Goal: Task Accomplishment & Management: Manage account settings

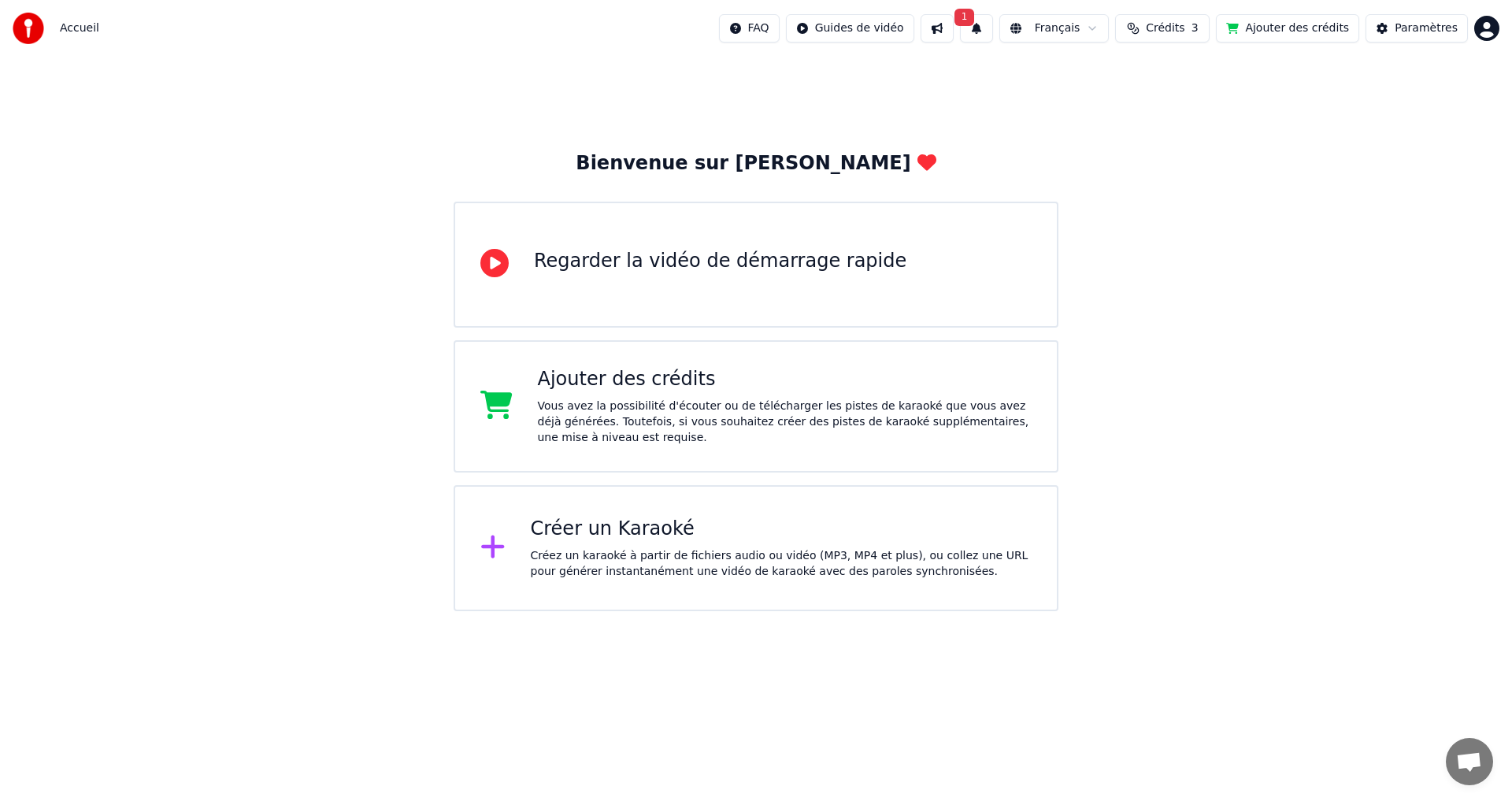
click at [954, 32] on button at bounding box center [936, 28] width 33 height 28
click at [878, 78] on div "Bienvenue sur Youka Regarder la vidéo de démarrage rapide Ajouter des crédits V…" at bounding box center [756, 334] width 1512 height 554
click at [640, 541] on div "Créer un Karaoké Créez un karaoké à partir de fichiers audio ou vidéo (MP3, MP4…" at bounding box center [782, 548] width 501 height 63
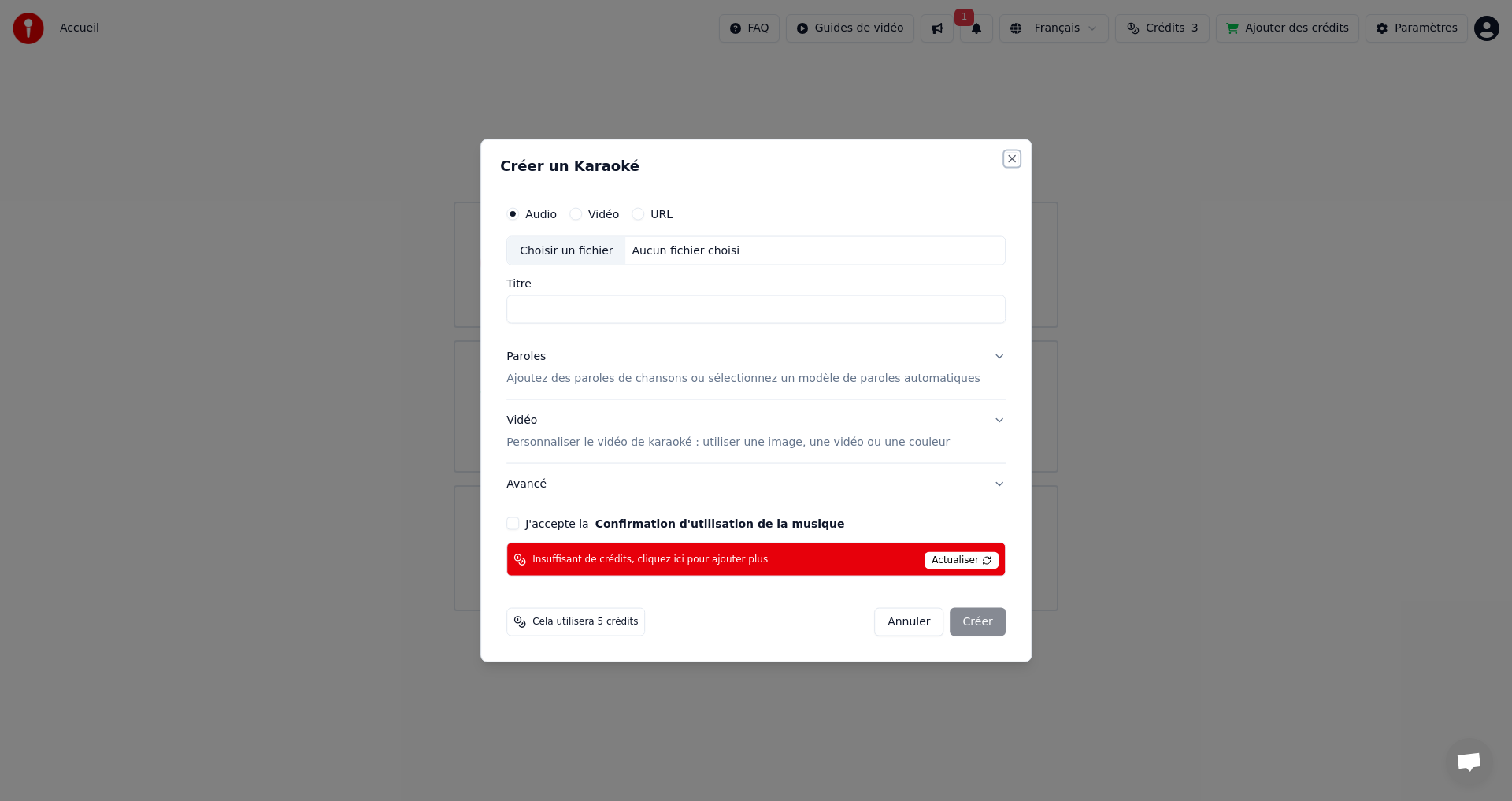
click at [1006, 159] on button "Close" at bounding box center [1012, 159] width 13 height 13
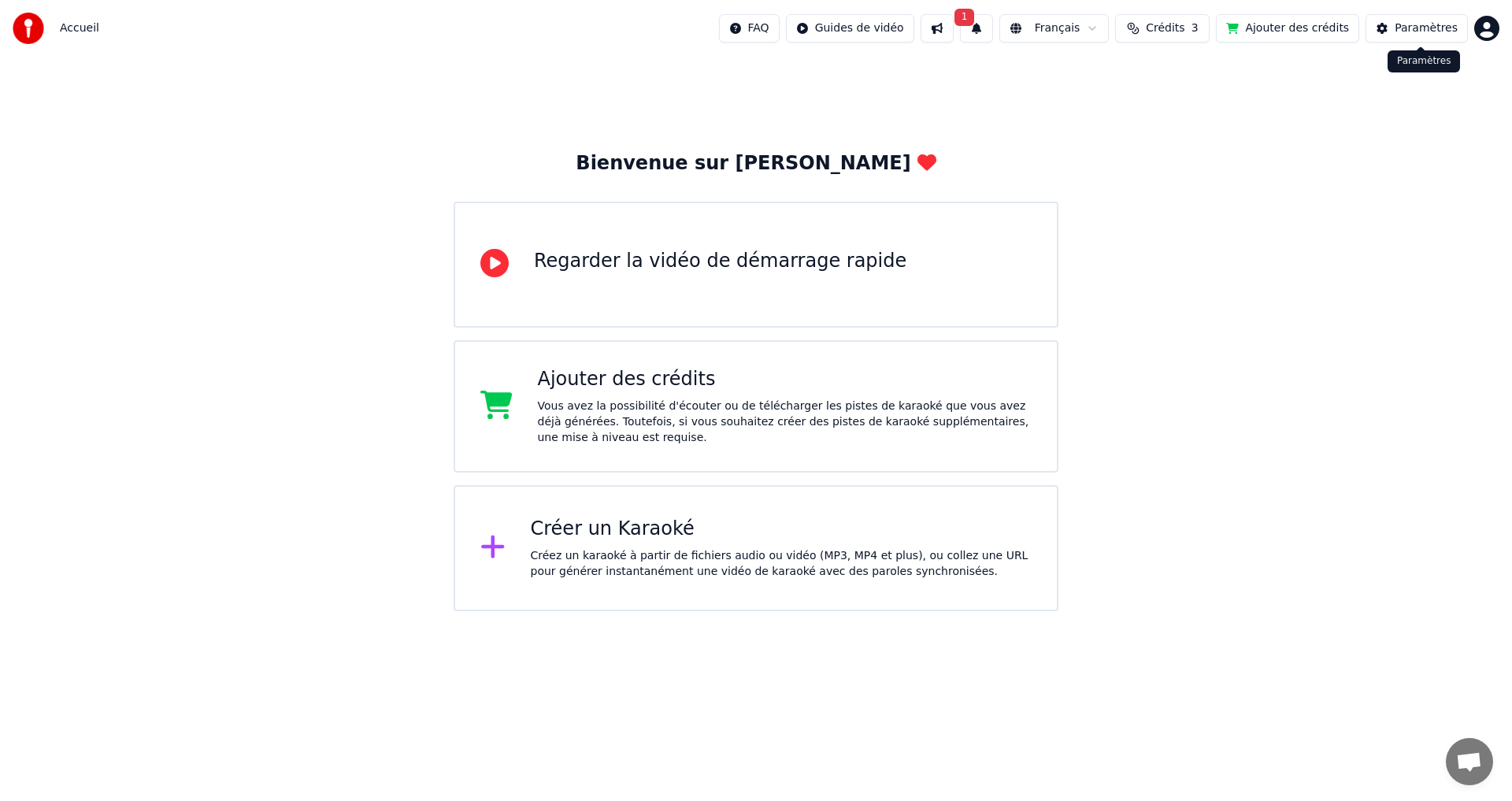
click at [1450, 34] on div "Paramètres" at bounding box center [1426, 29] width 63 height 16
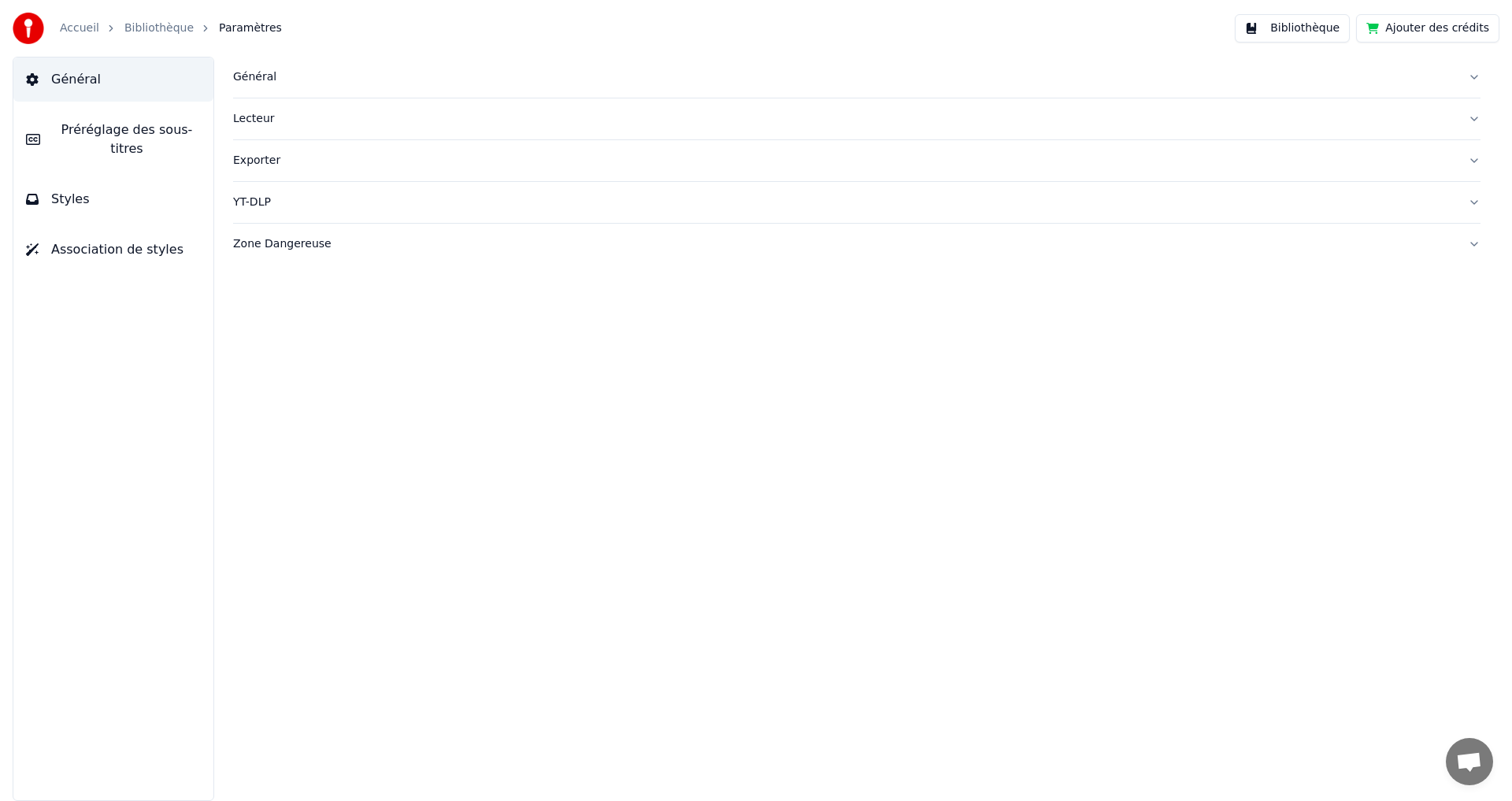
click at [249, 120] on div "Lecteur" at bounding box center [844, 119] width 1222 height 16
click at [248, 82] on div "Général" at bounding box center [844, 78] width 1222 height 16
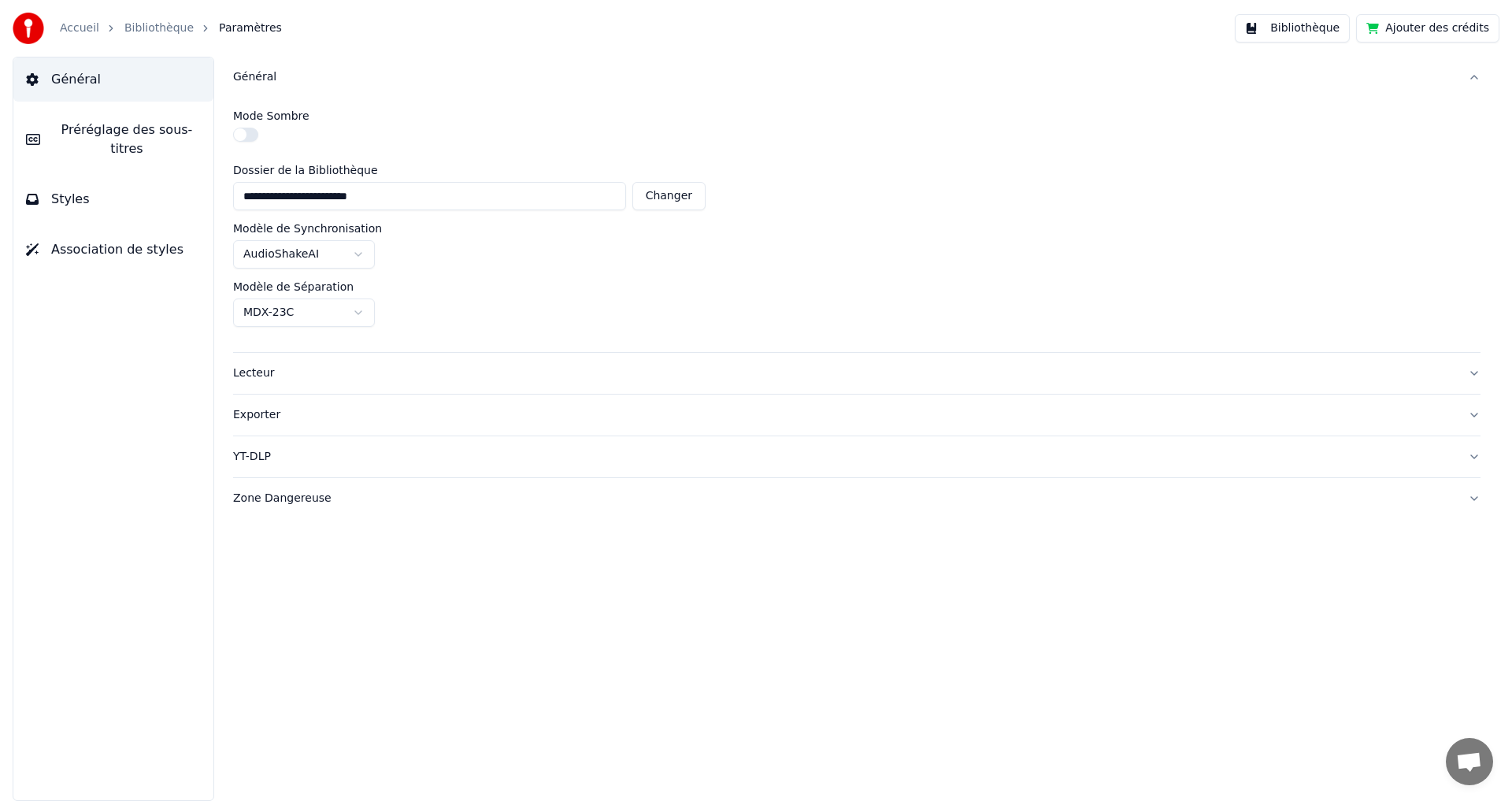
click at [355, 254] on html "**********" at bounding box center [756, 400] width 1512 height 801
click at [71, 190] on span "Styles" at bounding box center [70, 199] width 38 height 19
